Goal: Information Seeking & Learning: Compare options

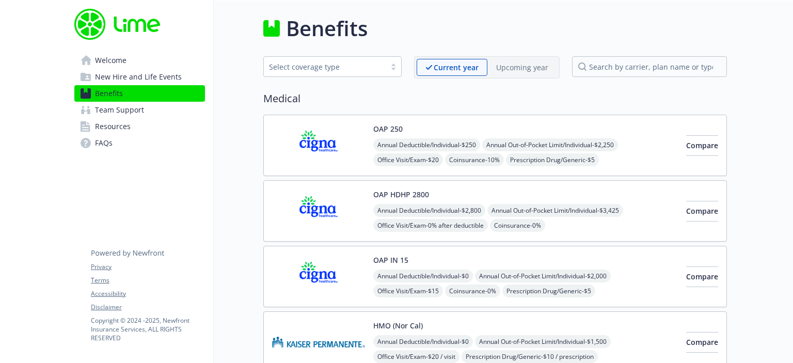
click at [103, 140] on span "FAQs" at bounding box center [104, 143] width 18 height 17
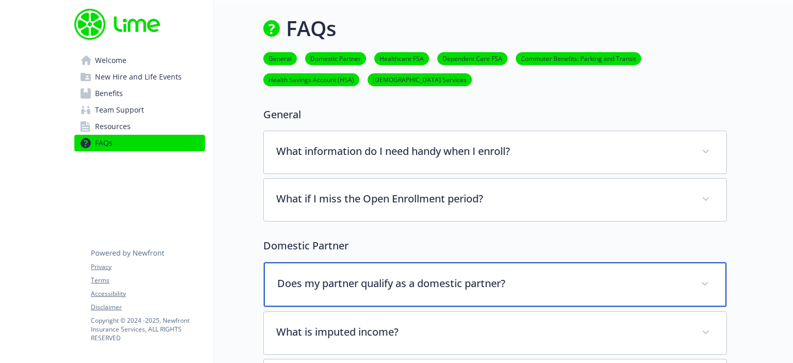
click at [706, 274] on div "Does my partner qualify as a domestic partner?" at bounding box center [495, 284] width 463 height 44
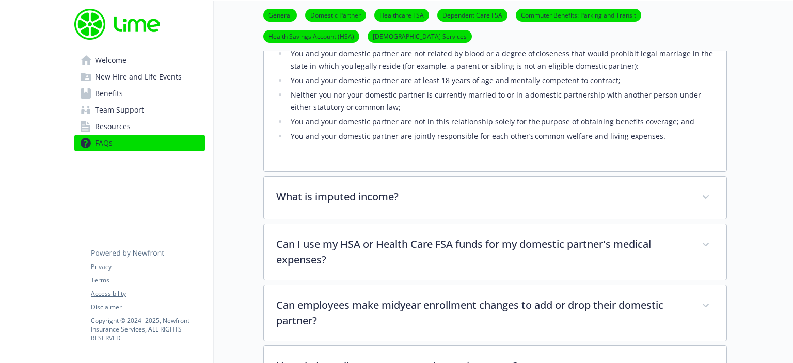
scroll to position [412, 0]
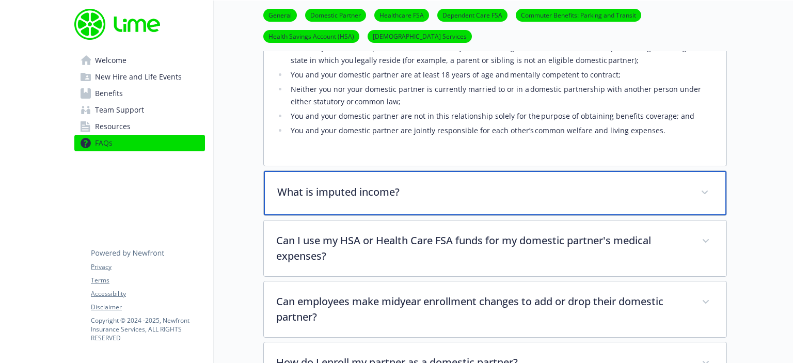
click at [691, 187] on div "What is imputed income?" at bounding box center [495, 193] width 463 height 44
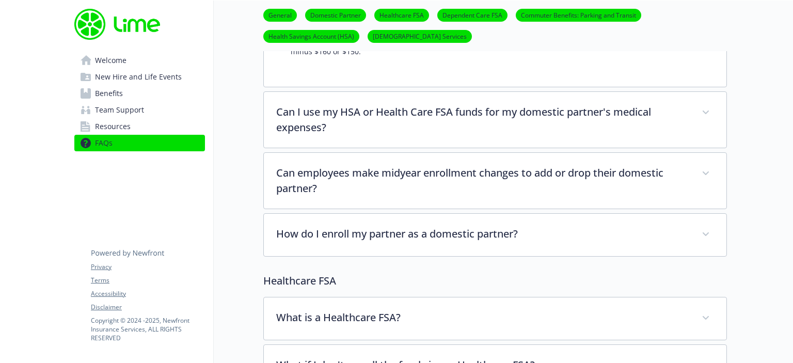
scroll to position [711, 0]
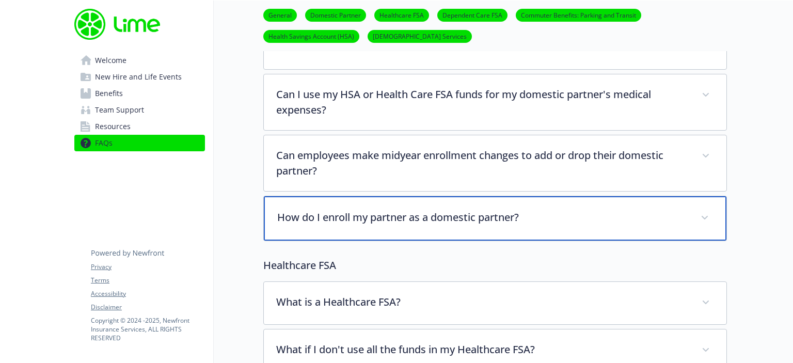
click at [677, 224] on div "How do I enroll my partner as a domestic partner?" at bounding box center [495, 218] width 463 height 44
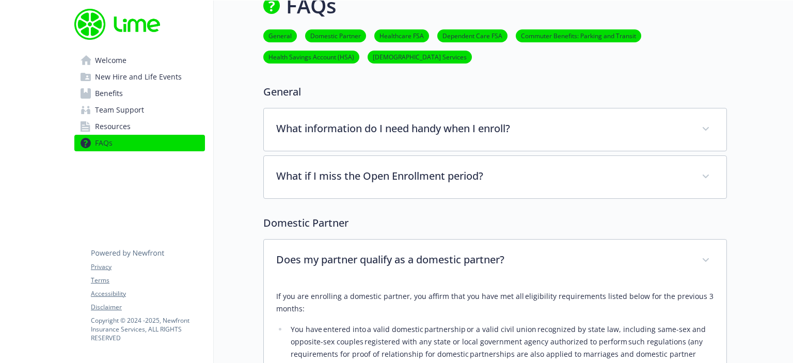
scroll to position [30, 0]
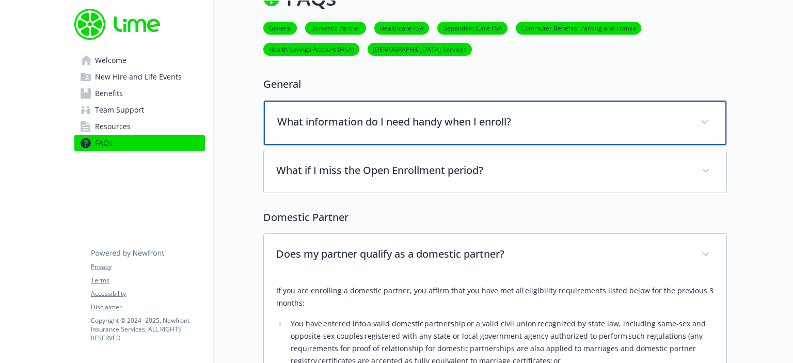
click at [626, 134] on div "What information do I need handy when I enroll?" at bounding box center [495, 123] width 463 height 44
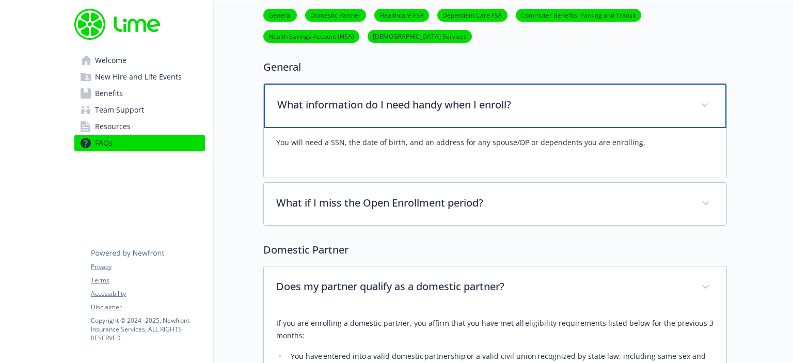
scroll to position [48, 0]
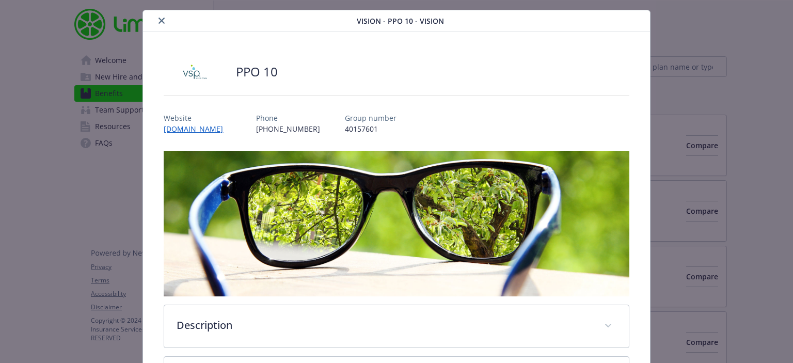
scroll to position [16, 0]
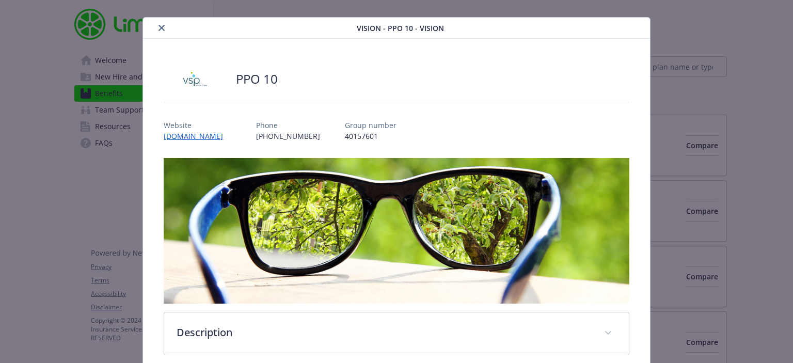
click at [161, 27] on icon "close" at bounding box center [162, 28] width 6 height 6
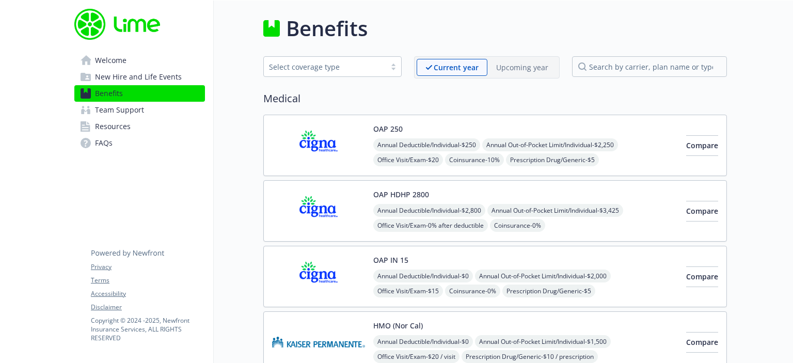
click at [383, 68] on div "Select coverage type" at bounding box center [325, 66] width 122 height 13
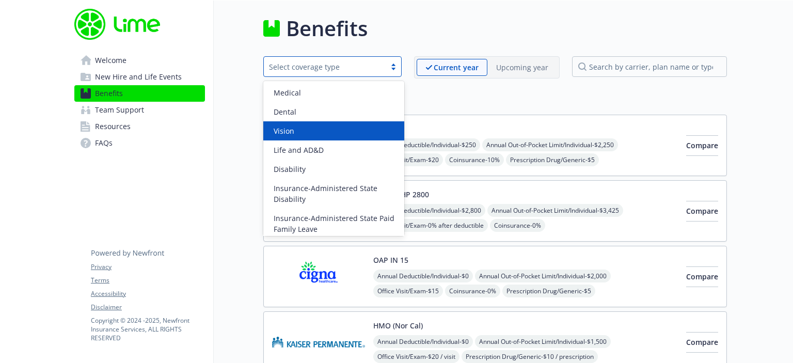
click at [338, 137] on div "Vision" at bounding box center [333, 130] width 141 height 19
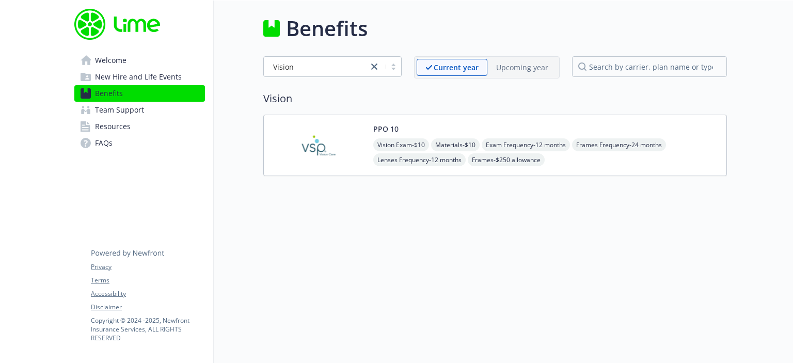
click at [344, 152] on img at bounding box center [318, 145] width 93 height 44
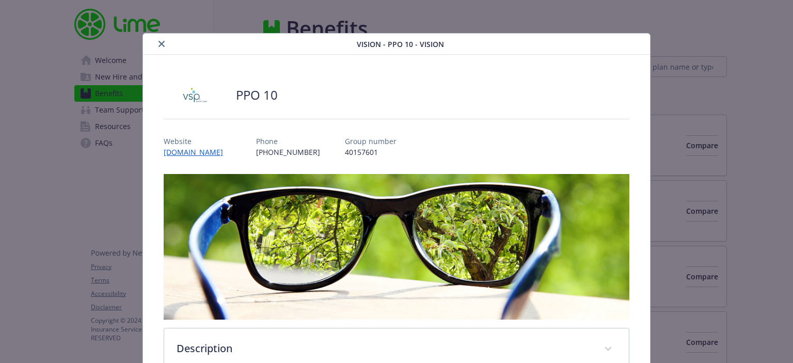
click at [159, 46] on icon "close" at bounding box center [162, 44] width 6 height 6
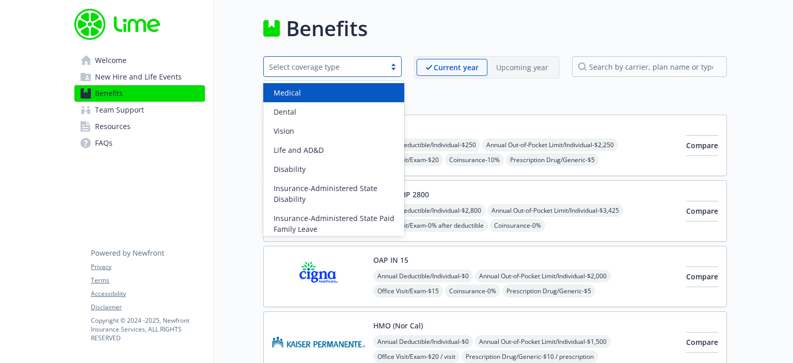
click at [385, 65] on div "Select coverage type" at bounding box center [325, 66] width 122 height 13
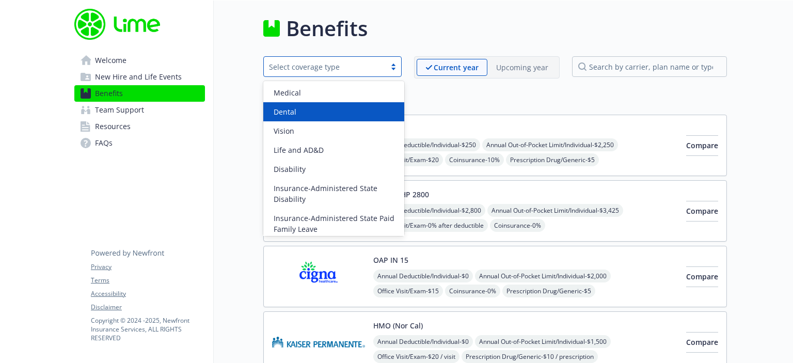
click at [369, 110] on div "Dental" at bounding box center [334, 111] width 129 height 11
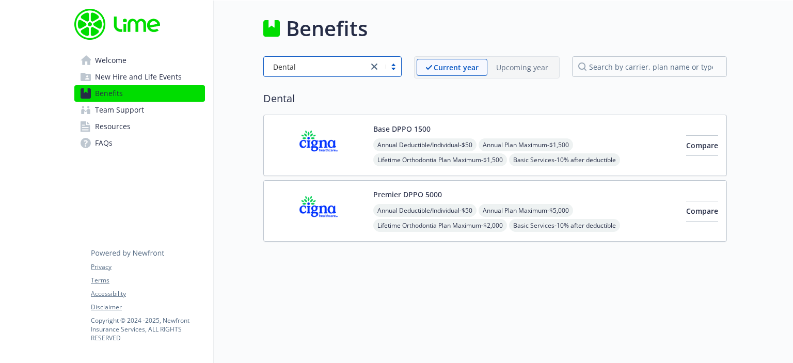
click at [348, 213] on img at bounding box center [318, 211] width 93 height 44
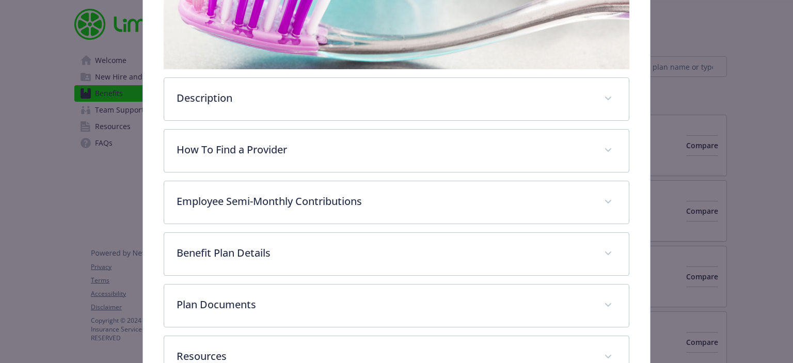
scroll to position [257, 0]
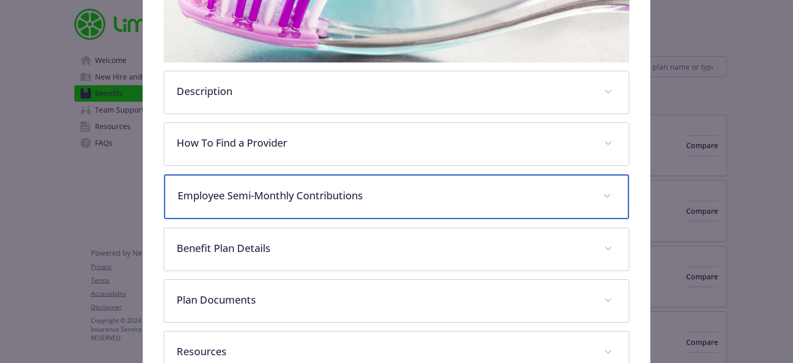
click at [388, 208] on div "Employee Semi-Monthly Contributions" at bounding box center [396, 197] width 464 height 44
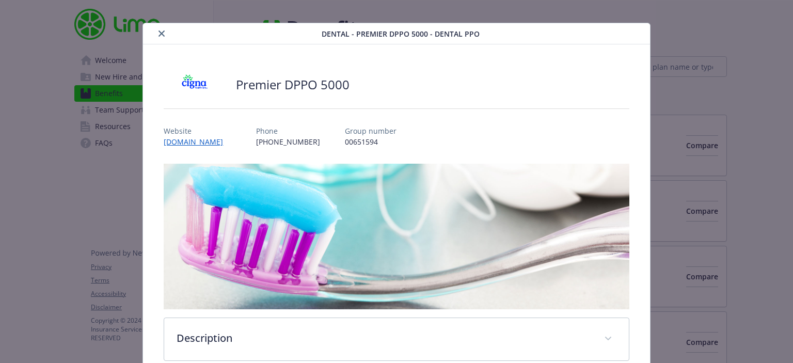
scroll to position [13, 0]
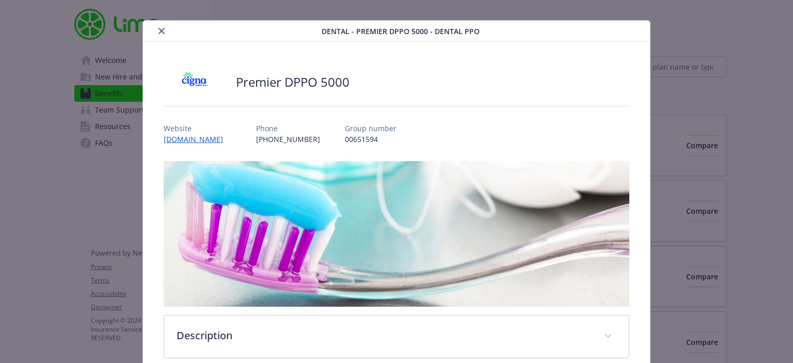
click at [159, 30] on icon "close" at bounding box center [162, 31] width 6 height 6
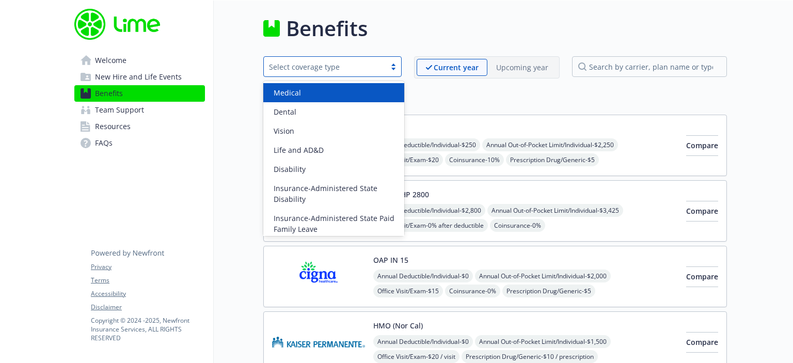
click at [325, 73] on div "Select coverage type" at bounding box center [332, 66] width 138 height 21
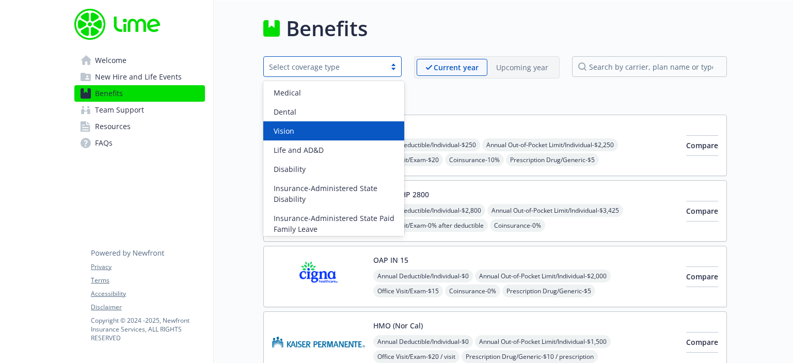
click at [317, 132] on div "Vision" at bounding box center [334, 130] width 129 height 11
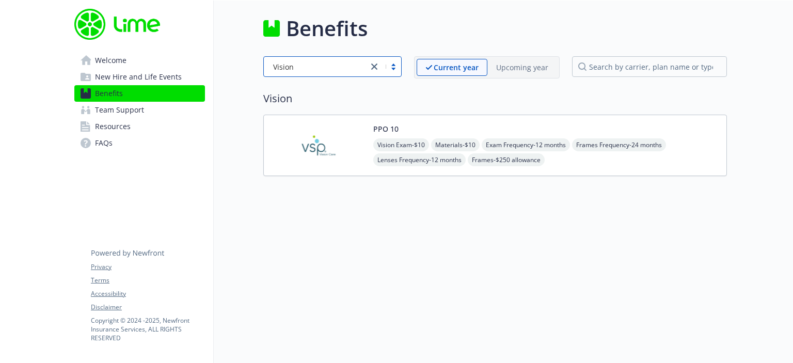
click at [335, 137] on img at bounding box center [318, 145] width 93 height 44
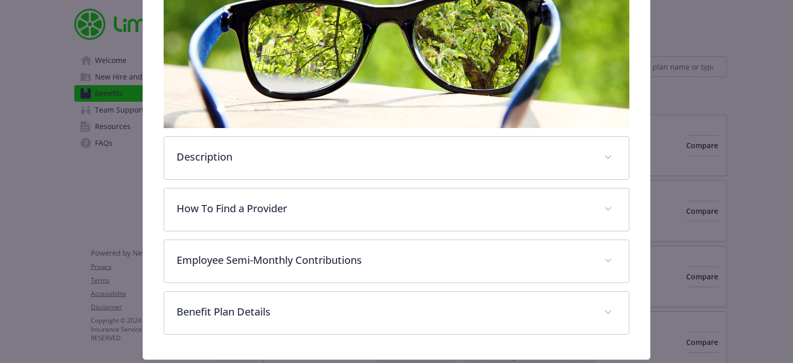
scroll to position [192, 0]
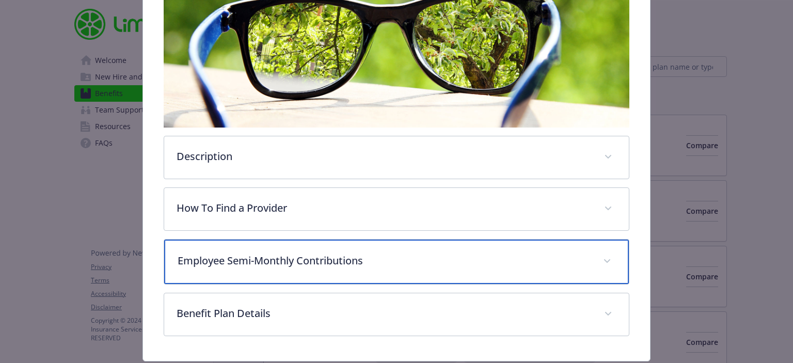
click at [477, 276] on div "Employee Semi-Monthly Contributions" at bounding box center [396, 262] width 464 height 44
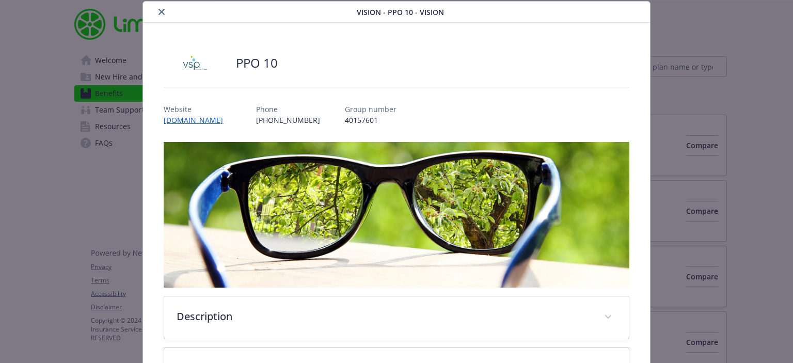
scroll to position [10, 0]
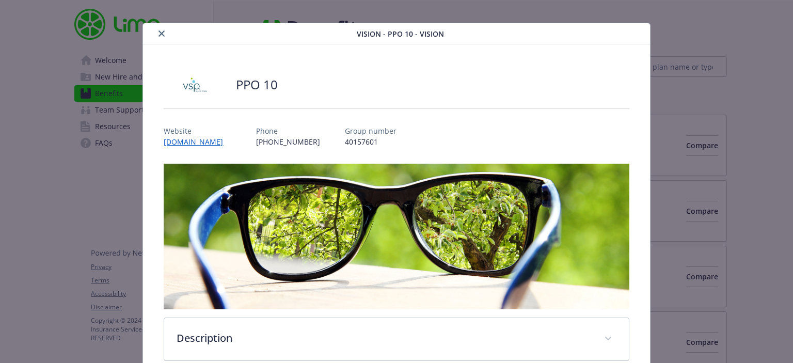
click at [164, 31] on button "close" at bounding box center [161, 33] width 12 height 12
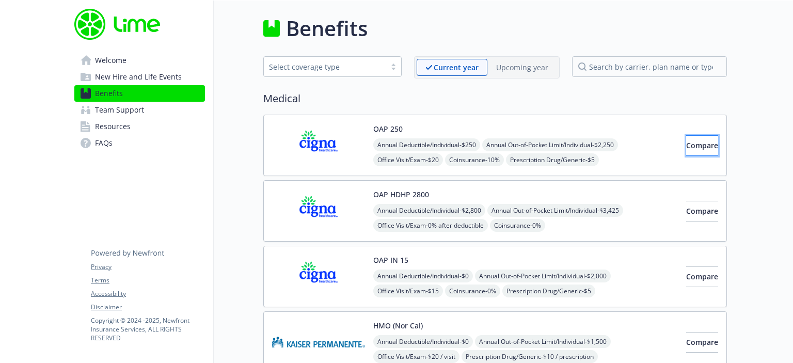
click at [686, 151] on button "Compare" at bounding box center [702, 145] width 32 height 21
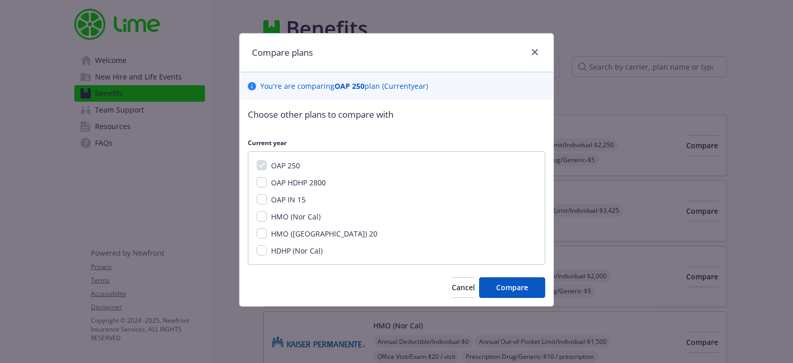
click at [272, 181] on span "OAP HDHP 2800" at bounding box center [298, 183] width 55 height 10
click at [267, 181] on input "OAP HDHP 2800" at bounding box center [262, 182] width 10 height 10
checkbox input "true"
click at [270, 196] on div "OAP IN 15" at bounding box center [287, 199] width 41 height 11
click at [262, 198] on input "OAP IN 15" at bounding box center [262, 199] width 10 height 10
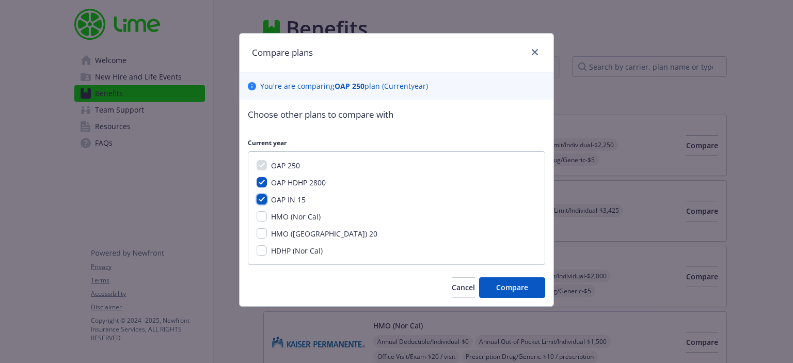
checkbox input "true"
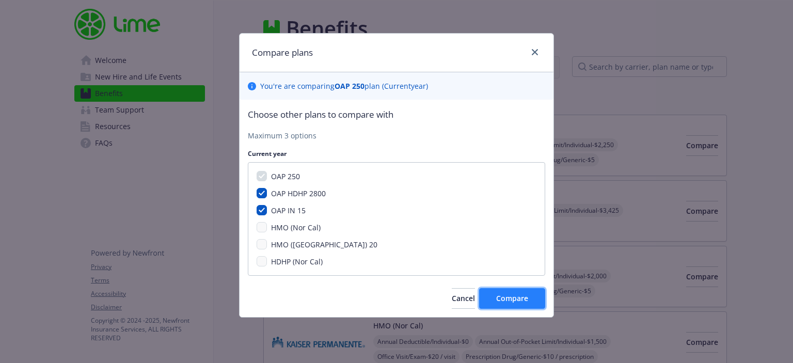
click at [506, 305] on button "Compare" at bounding box center [512, 298] width 66 height 21
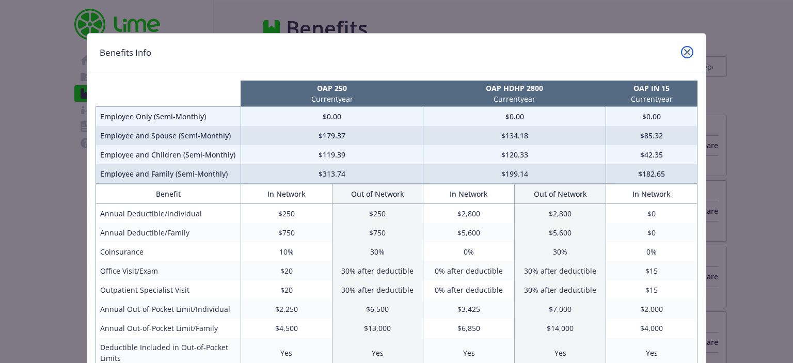
click at [684, 53] on icon "close" at bounding box center [687, 52] width 6 height 6
